Goal: Task Accomplishment & Management: Use online tool/utility

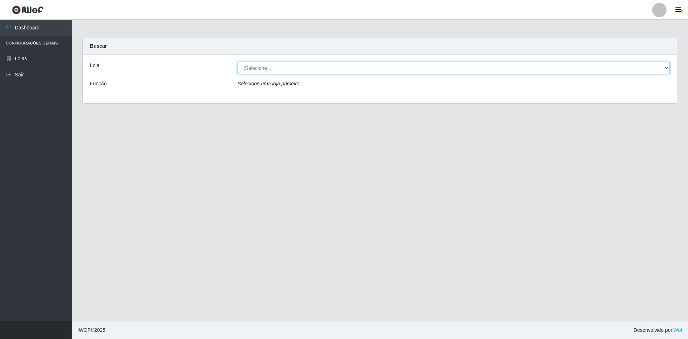
click at [343, 63] on select "[Selecione...] Hiper Queiroz - [GEOGRAPHIC_DATA] [GEOGRAPHIC_DATA] [GEOGRAPHIC_…" at bounding box center [454, 68] width 432 height 13
select select "517"
click at [238, 62] on select "[Selecione...] Hiper Queiroz - [GEOGRAPHIC_DATA] [GEOGRAPHIC_DATA] [GEOGRAPHIC_…" at bounding box center [454, 68] width 432 height 13
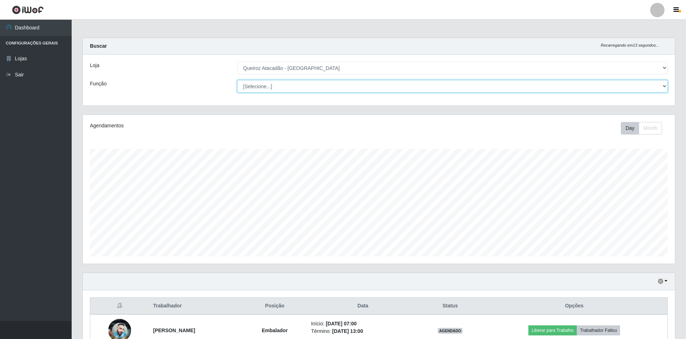
click at [277, 86] on select "[Selecione...] ASG ASG + ASG ++ Embalador Embalador + Embalador ++ Repositor Re…" at bounding box center [452, 86] width 431 height 13
click at [237, 80] on select "[Selecione...] ASG ASG + ASG ++ Embalador Embalador + Embalador ++ Repositor Re…" at bounding box center [452, 86] width 431 height 13
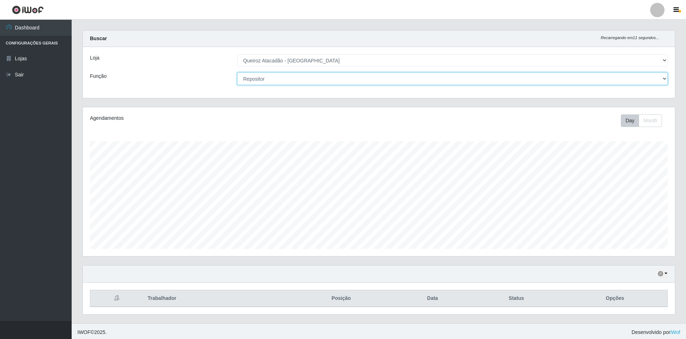
scroll to position [10, 0]
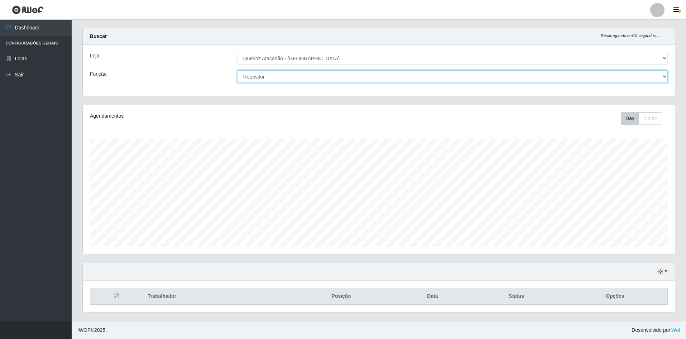
click at [291, 74] on select "[Selecione...] ASG ASG + ASG ++ Embalador Embalador + Embalador ++ Repositor Re…" at bounding box center [452, 76] width 431 height 13
click at [237, 70] on select "[Selecione...] ASG ASG + ASG ++ Embalador Embalador + Embalador ++ Repositor Re…" at bounding box center [452, 76] width 431 height 13
click at [303, 77] on select "[Selecione...] ASG ASG + ASG ++ Embalador Embalador + Embalador ++ Repositor Re…" at bounding box center [452, 76] width 431 height 13
click at [237, 70] on select "[Selecione...] ASG ASG + ASG ++ Embalador Embalador + Embalador ++ Repositor Re…" at bounding box center [452, 76] width 431 height 13
click at [306, 73] on select "[Selecione...] ASG ASG + ASG ++ Embalador Embalador + Embalador ++ Repositor Re…" at bounding box center [452, 76] width 431 height 13
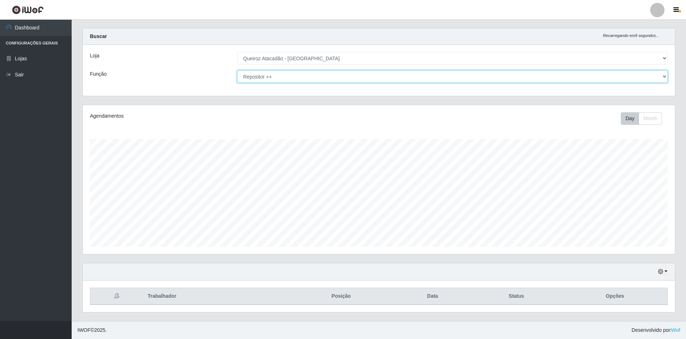
select select "[Selecione...]"
click at [237, 70] on select "[Selecione...] ASG ASG + ASG ++ Embalador Embalador + Embalador ++ Repositor Re…" at bounding box center [452, 76] width 431 height 13
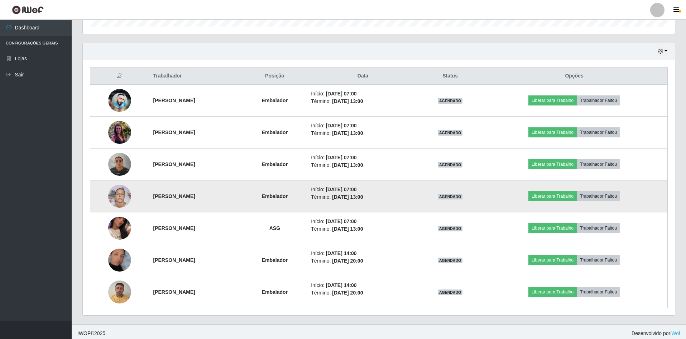
scroll to position [233, 0]
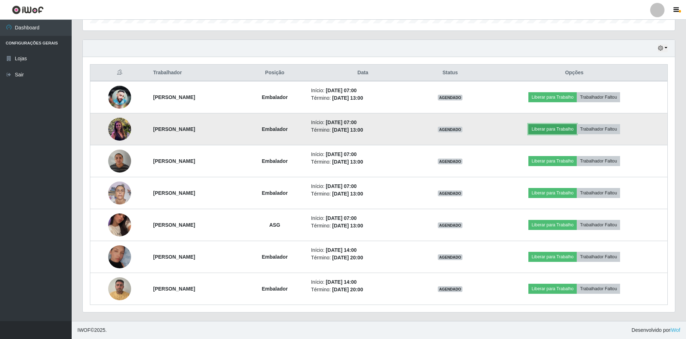
click at [556, 129] on button "Liberar para Trabalho" at bounding box center [553, 129] width 48 height 10
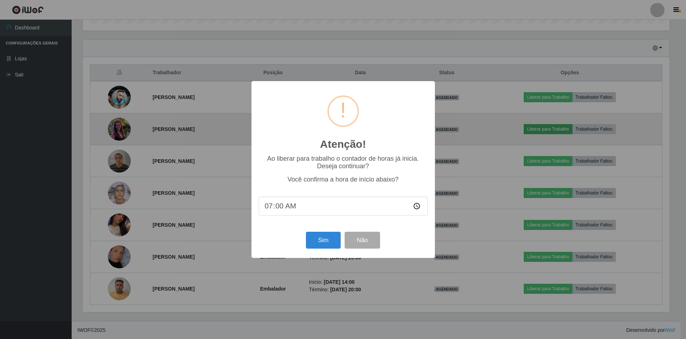
scroll to position [149, 589]
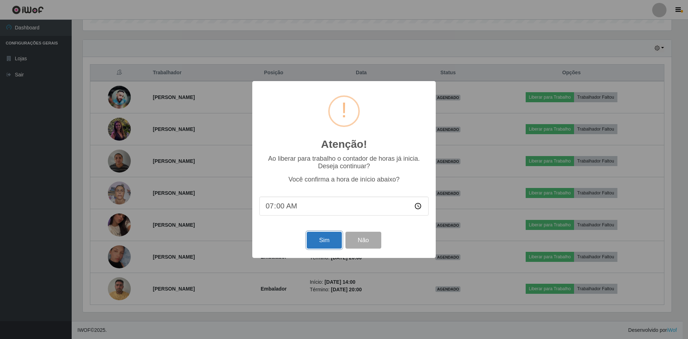
click at [323, 245] on button "Sim" at bounding box center [324, 239] width 35 height 17
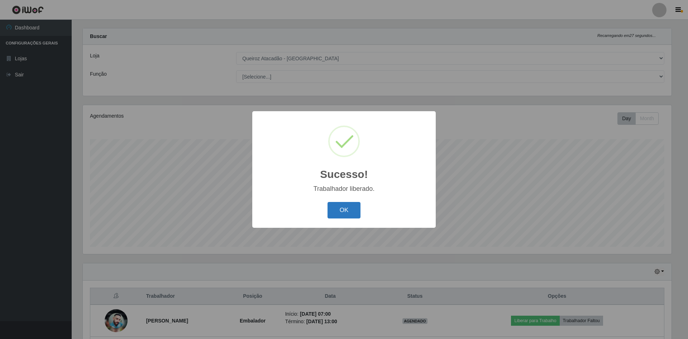
click at [348, 211] on button "OK" at bounding box center [344, 210] width 33 height 17
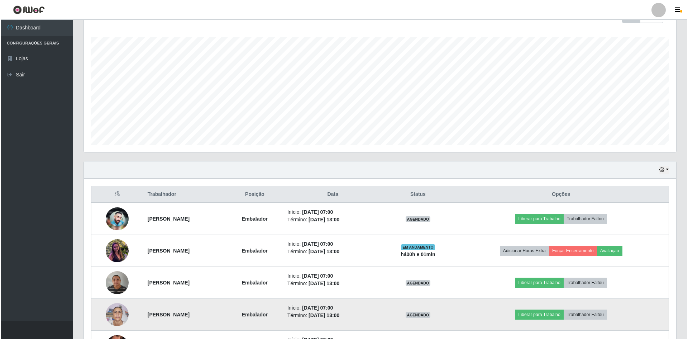
scroll to position [233, 0]
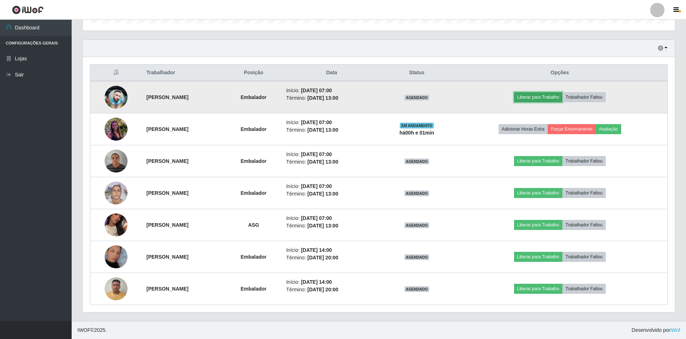
click at [563, 94] on button "Liberar para Trabalho" at bounding box center [538, 97] width 48 height 10
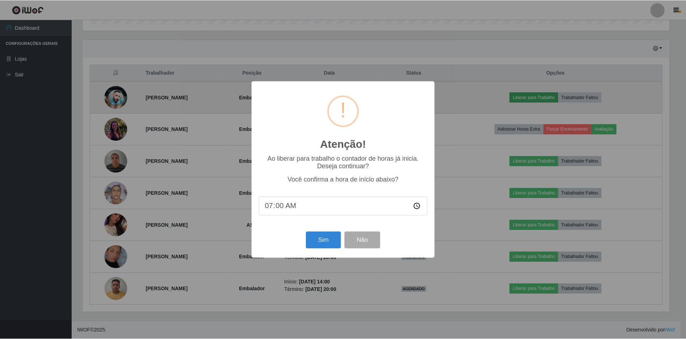
scroll to position [149, 589]
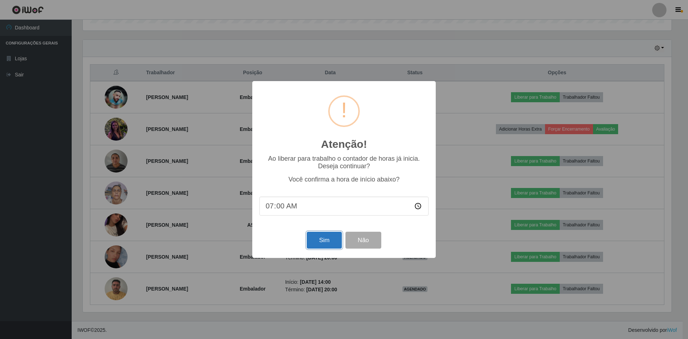
click at [331, 235] on button "Sim" at bounding box center [324, 239] width 35 height 17
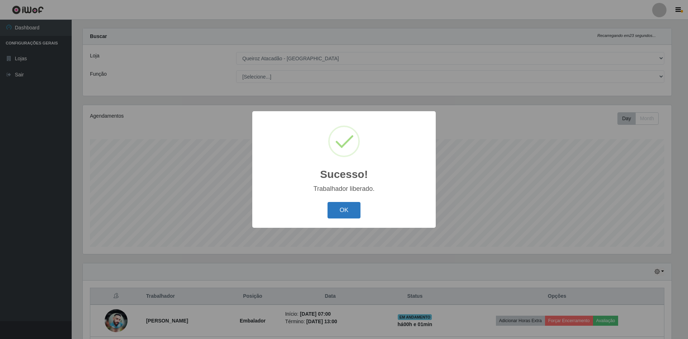
click at [343, 214] on button "OK" at bounding box center [344, 210] width 33 height 17
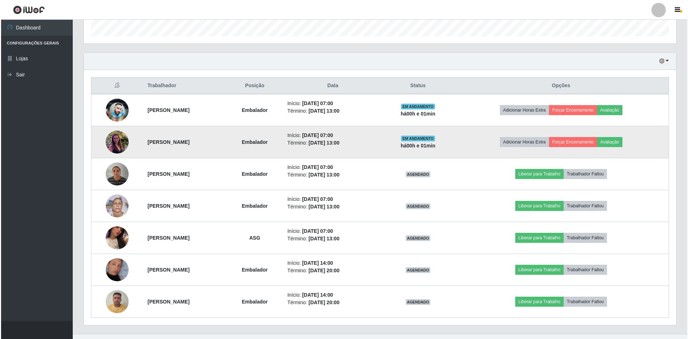
scroll to position [233, 0]
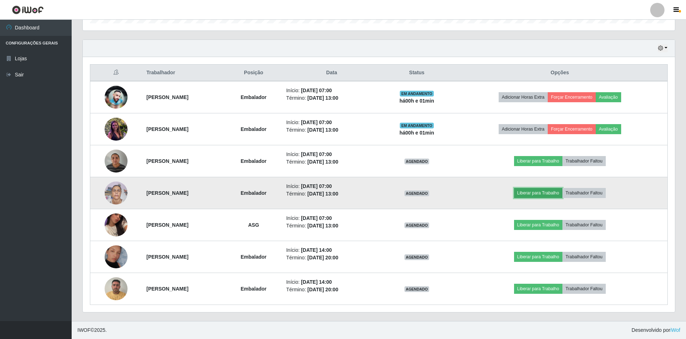
click at [544, 192] on button "Liberar para Trabalho" at bounding box center [538, 193] width 48 height 10
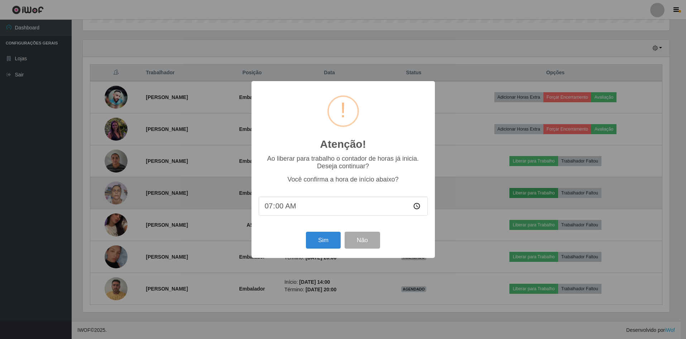
scroll to position [149, 589]
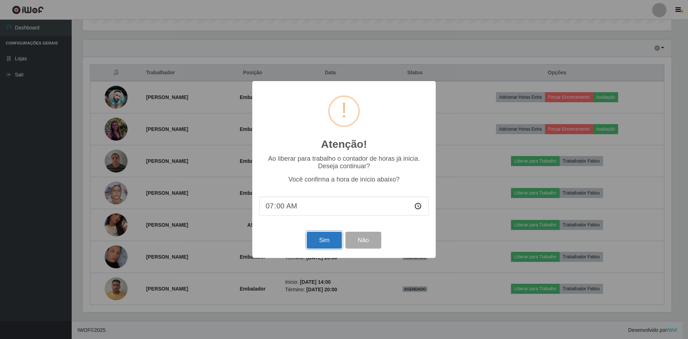
click at [316, 237] on button "Sim" at bounding box center [324, 239] width 35 height 17
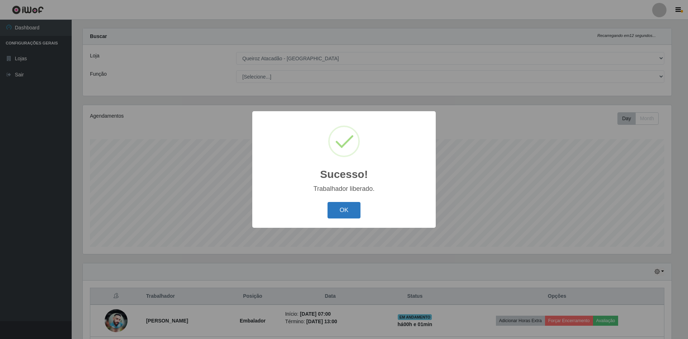
click at [350, 207] on button "OK" at bounding box center [344, 210] width 33 height 17
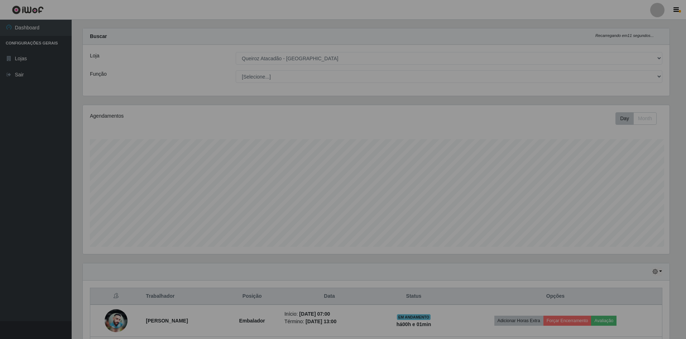
scroll to position [0, 0]
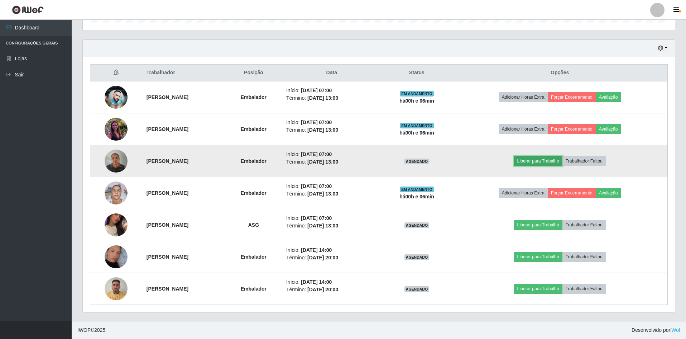
click at [549, 159] on button "Liberar para Trabalho" at bounding box center [538, 161] width 48 height 10
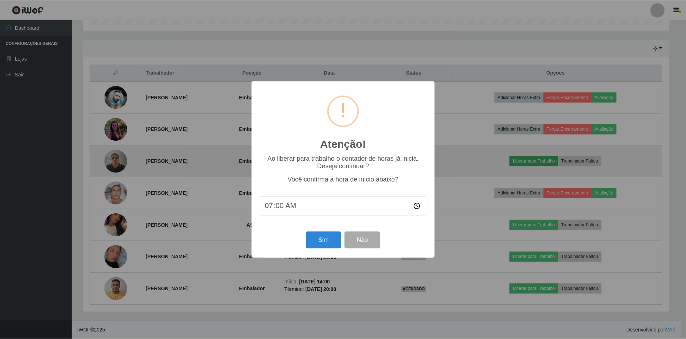
scroll to position [149, 589]
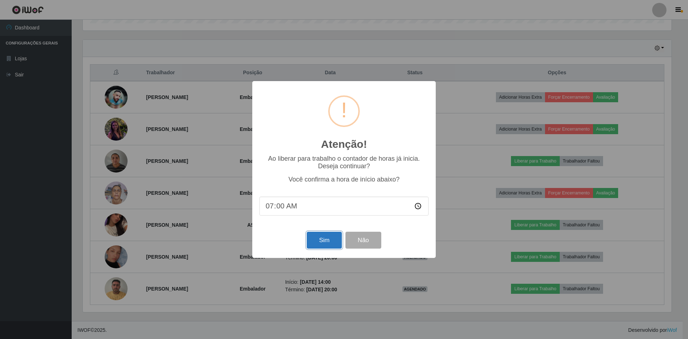
click at [322, 238] on button "Sim" at bounding box center [324, 239] width 35 height 17
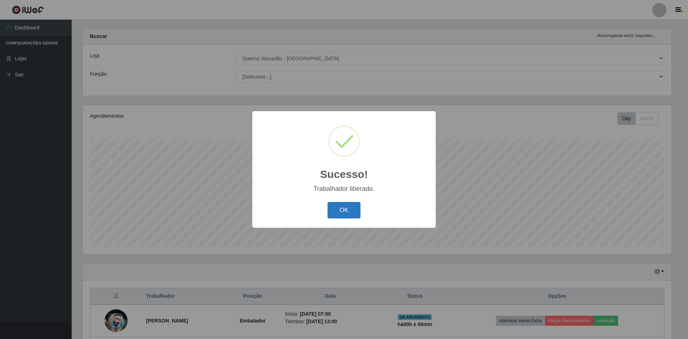
click at [341, 212] on button "OK" at bounding box center [344, 210] width 33 height 17
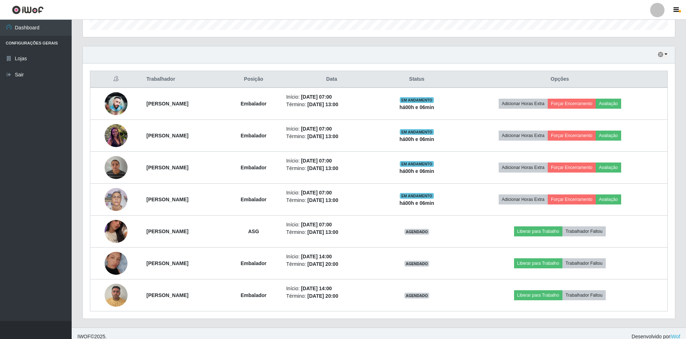
scroll to position [233, 0]
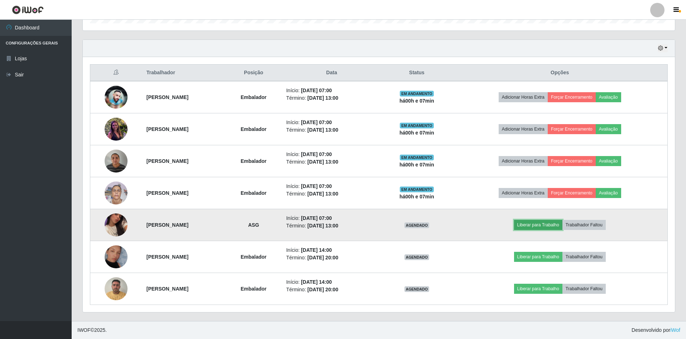
click at [538, 222] on button "Liberar para Trabalho" at bounding box center [538, 225] width 48 height 10
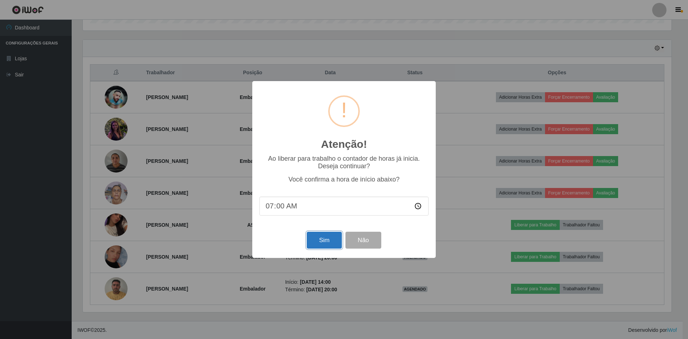
click at [319, 237] on button "Sim" at bounding box center [324, 239] width 35 height 17
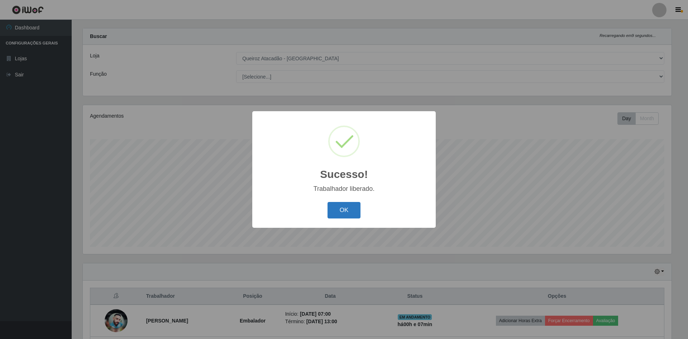
click at [357, 213] on button "OK" at bounding box center [344, 210] width 33 height 17
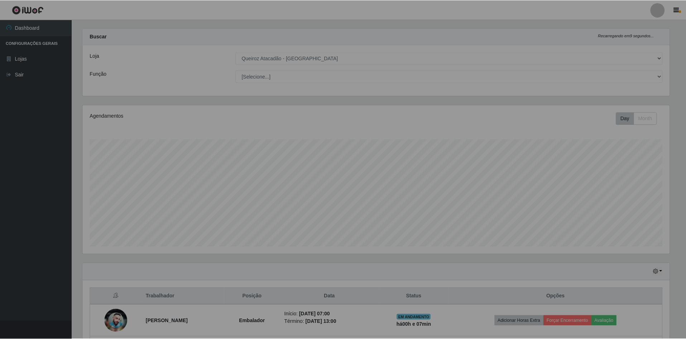
scroll to position [149, 592]
